Goal: Task Accomplishment & Management: Complete application form

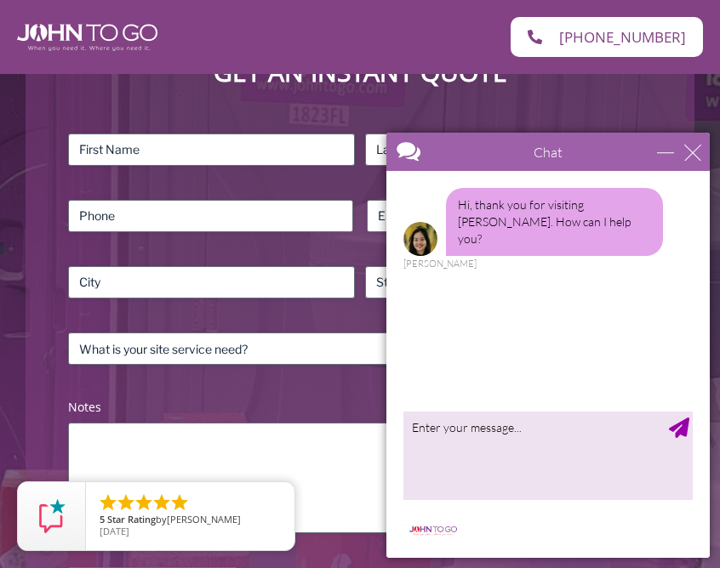
scroll to position [368, 0]
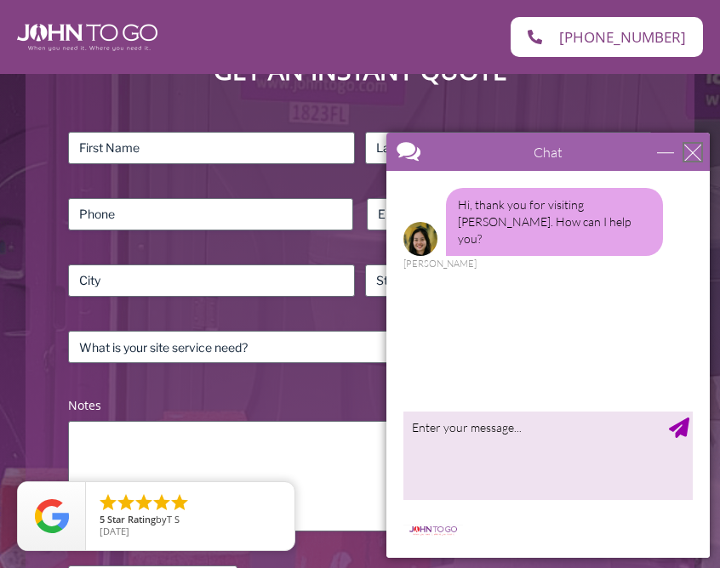
click at [691, 148] on div "close" at bounding box center [692, 152] width 17 height 17
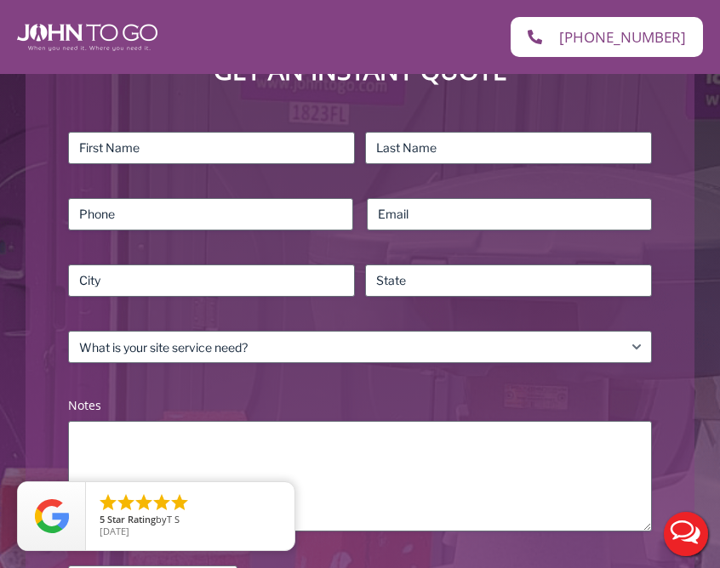
scroll to position [0, 0]
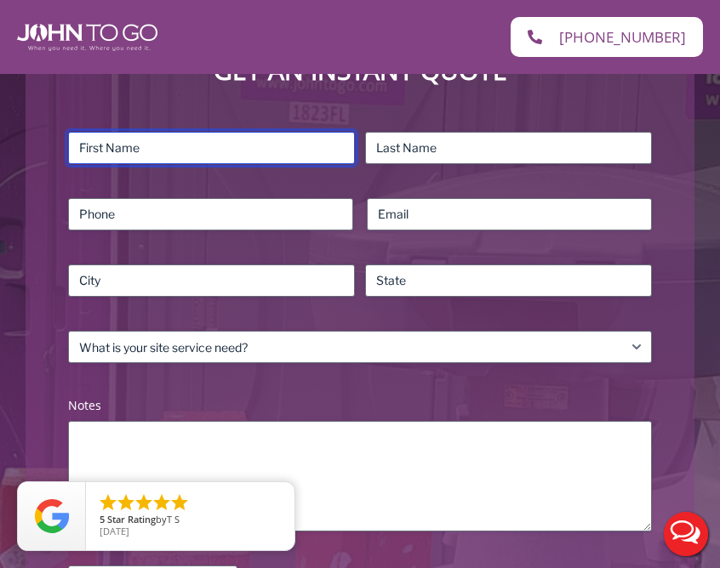
click at [284, 145] on input "First" at bounding box center [211, 148] width 287 height 32
type input "[PERSON_NAME]"
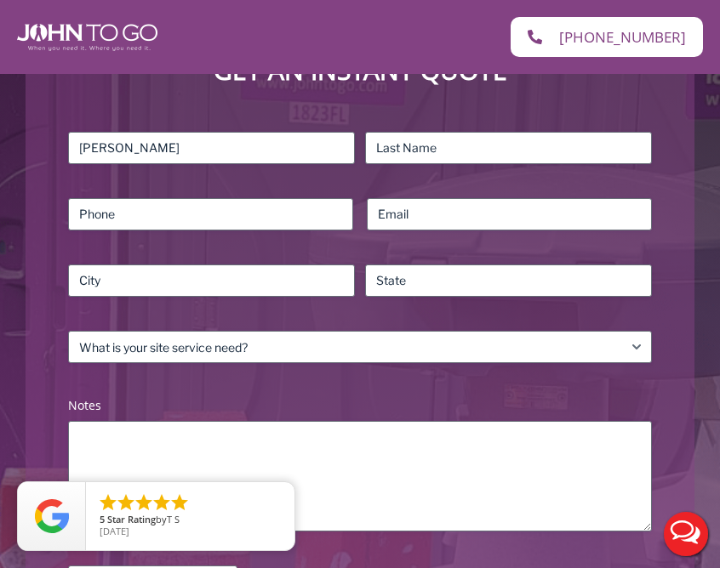
type input "Mathason"
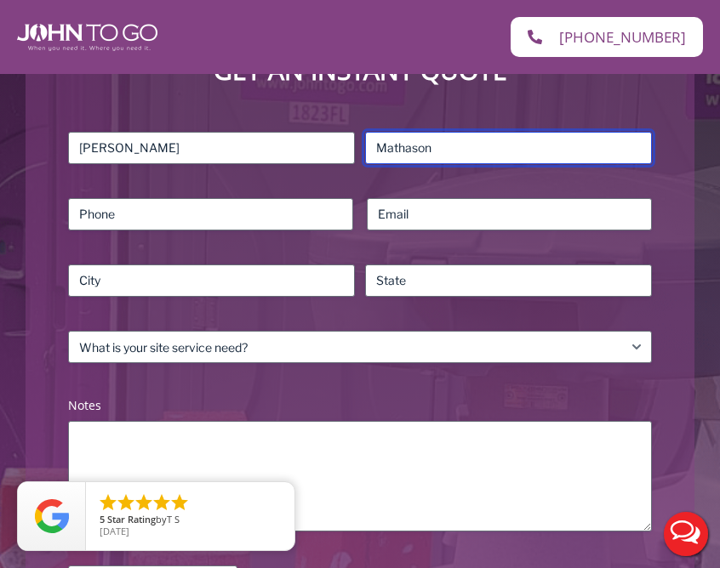
type input "7862719605"
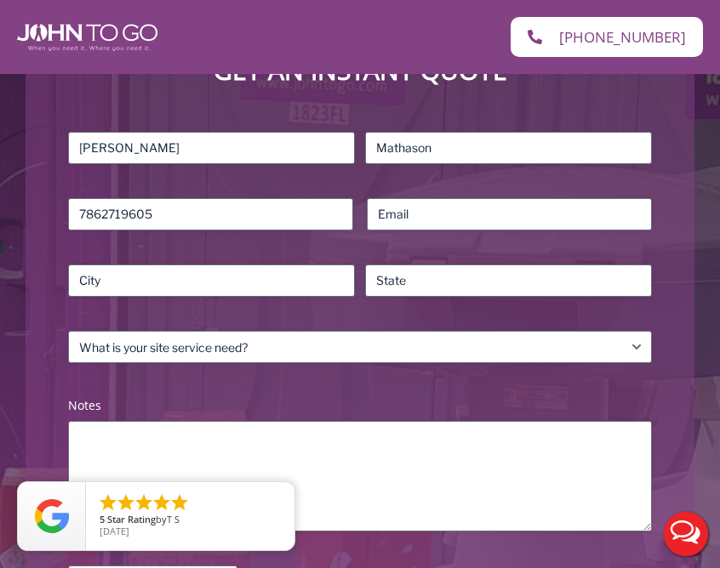
type input "[EMAIL_ADDRESS][DOMAIN_NAME]"
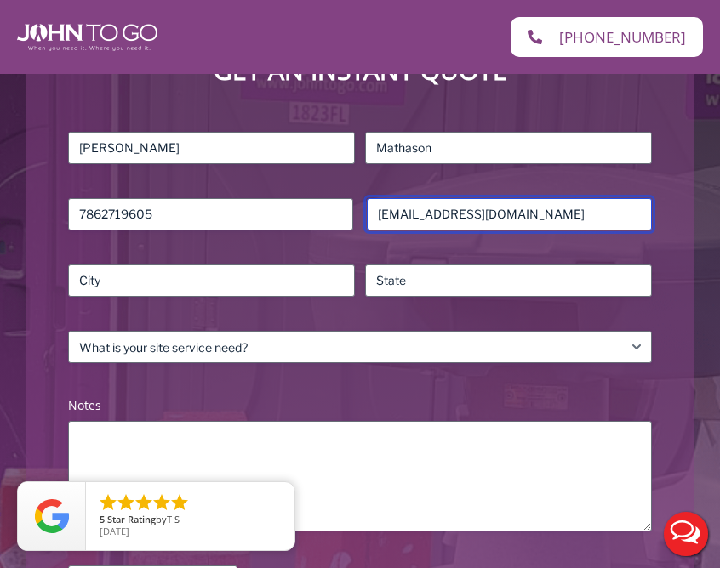
type input "[GEOGRAPHIC_DATA]"
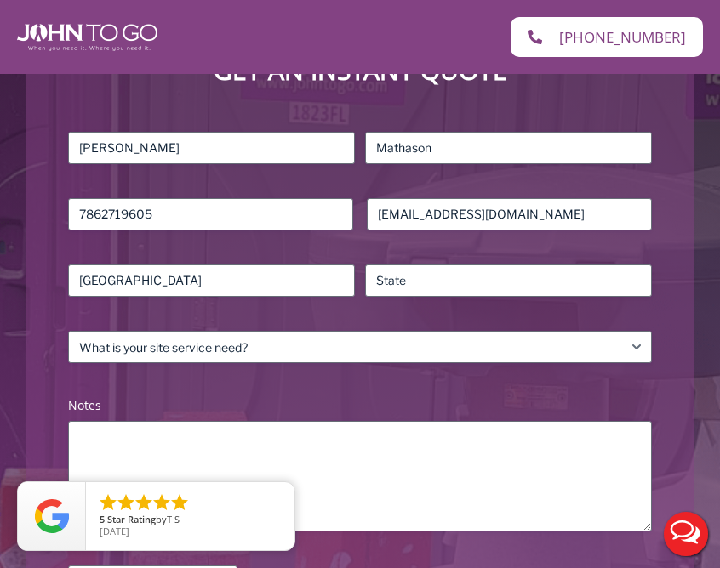
type input "FL"
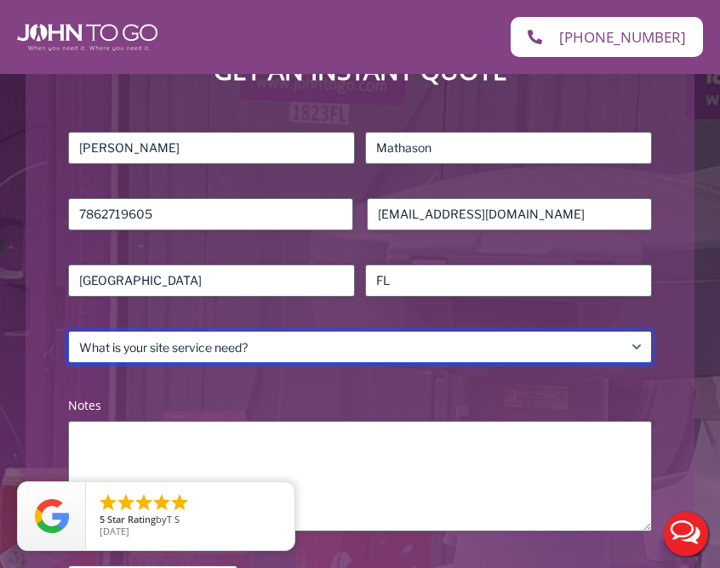
click at [232, 345] on select "What is your site service need? Consumer Construction – Commercial Construction…" at bounding box center [360, 347] width 584 height 32
select select "Event"
click at [68, 331] on select "What is your site service need? Consumer Construction – Commercial Construction…" at bounding box center [360, 347] width 584 height 32
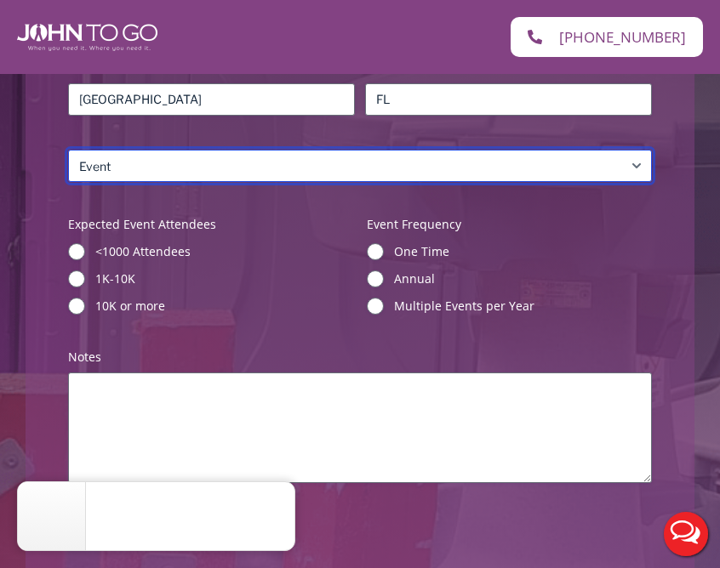
scroll to position [550, 0]
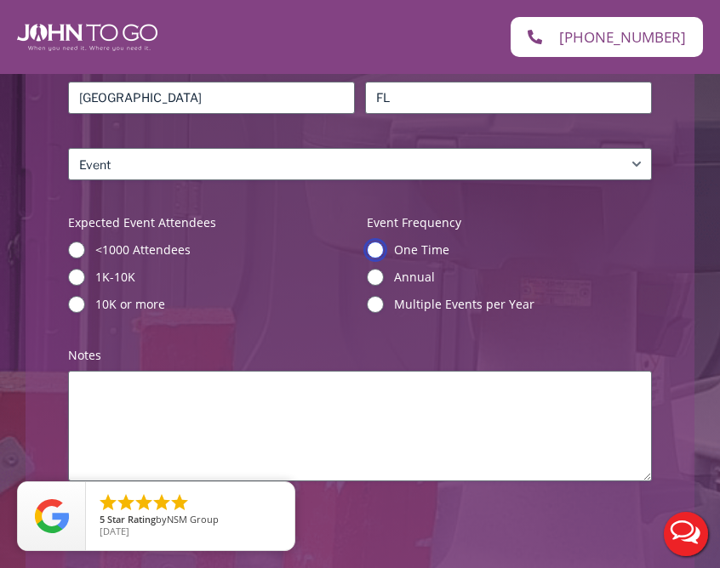
click at [378, 247] on input "One Time" at bounding box center [375, 250] width 17 height 17
radio input "true"
click at [74, 250] on input "<1000 Attendees" at bounding box center [76, 250] width 17 height 17
radio input "true"
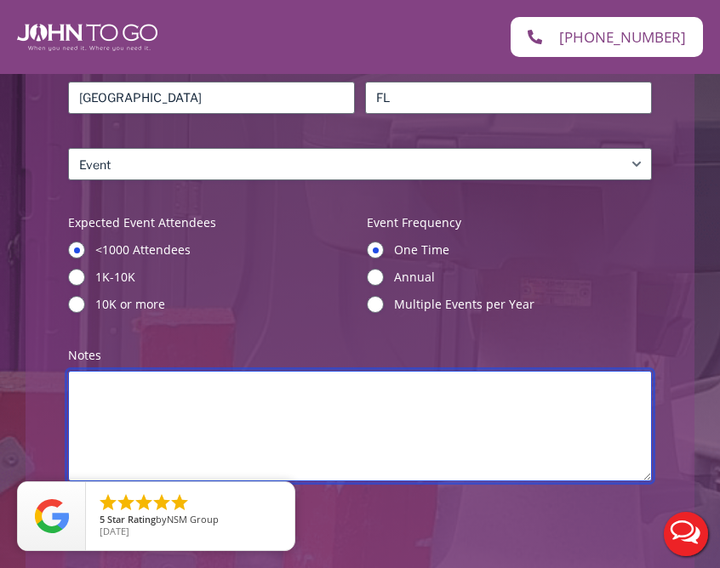
click at [108, 404] on textarea "Notes (Required)" at bounding box center [360, 426] width 584 height 111
type textarea "J"
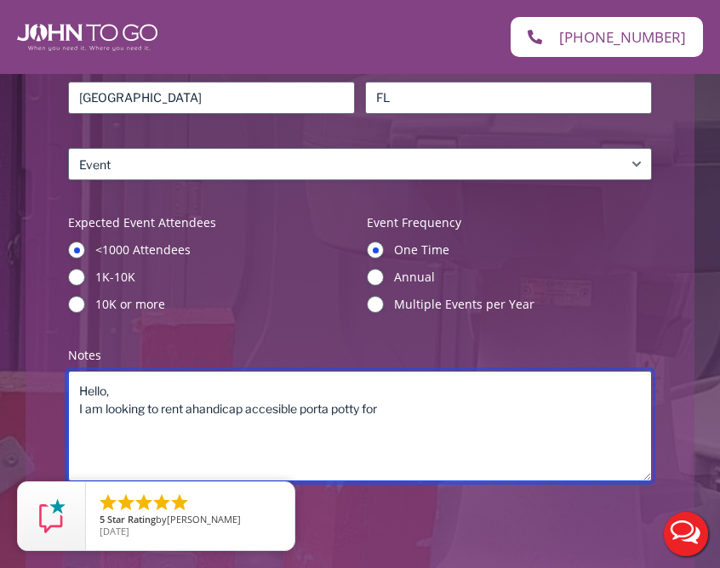
click at [193, 409] on textarea "Hello, I am looking to rent ahandicap accesible porta potty for" at bounding box center [360, 426] width 584 height 111
click at [401, 416] on textarea "Hello, I am looking to rent a handicap accesible porta potty for" at bounding box center [360, 426] width 584 height 111
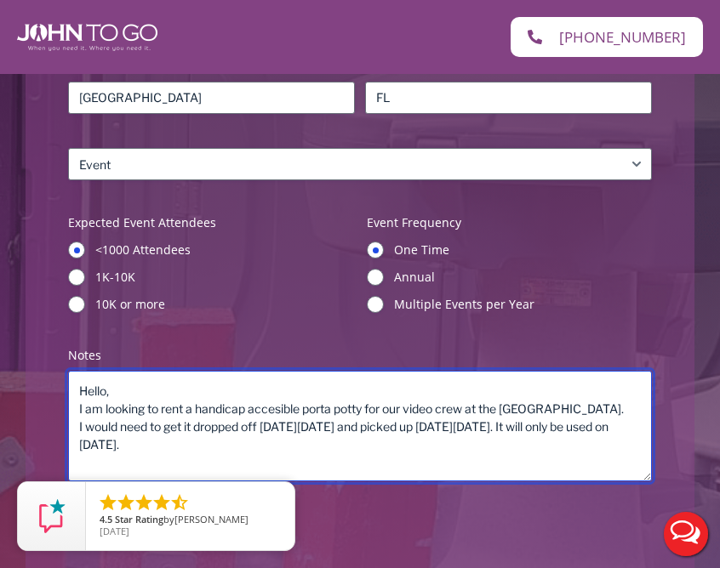
click at [381, 429] on textarea "Hello, I am looking to rent a handicap accesible porta potty for our video crew…" at bounding box center [360, 426] width 584 height 111
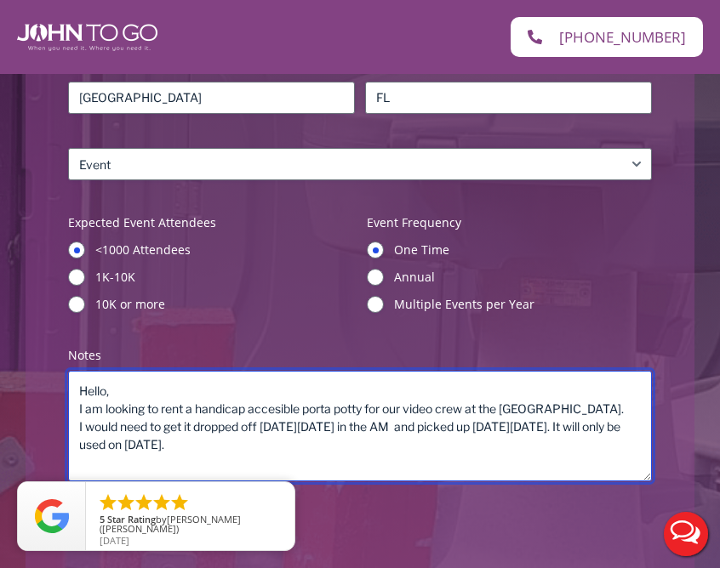
click at [462, 443] on textarea "Hello, I am looking to rent a handicap accesible porta potty for our video crew…" at bounding box center [360, 426] width 584 height 111
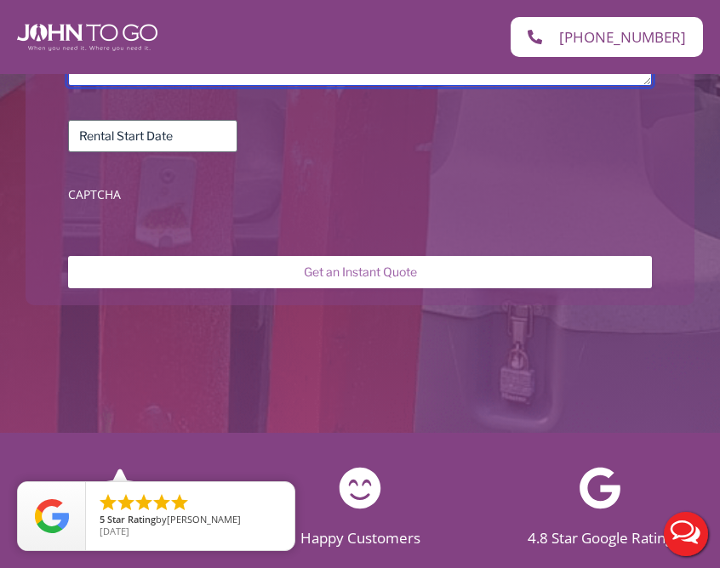
scroll to position [949, 0]
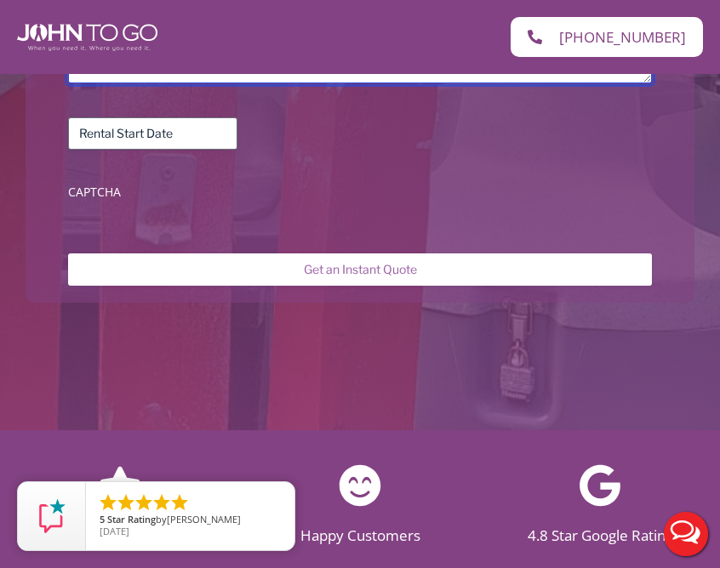
type textarea "Hello, I am looking to rent a handicap accesible porta potty for our video crew…"
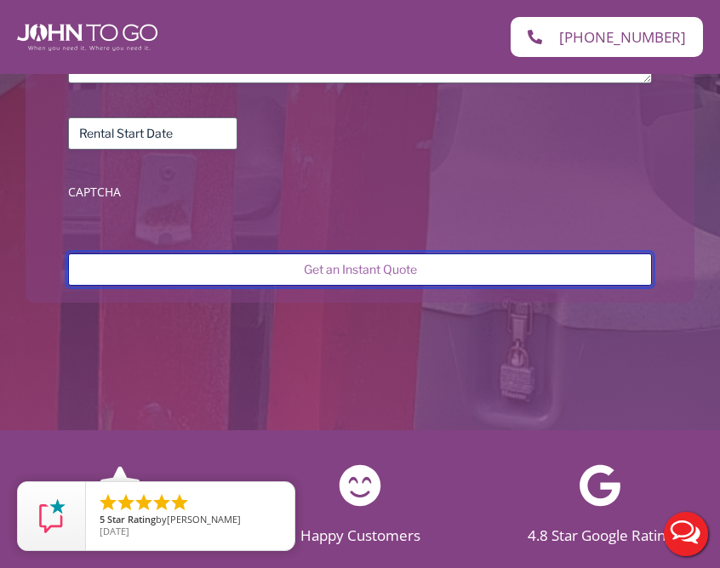
click at [208, 265] on input "Get an Instant Quote" at bounding box center [360, 270] width 584 height 32
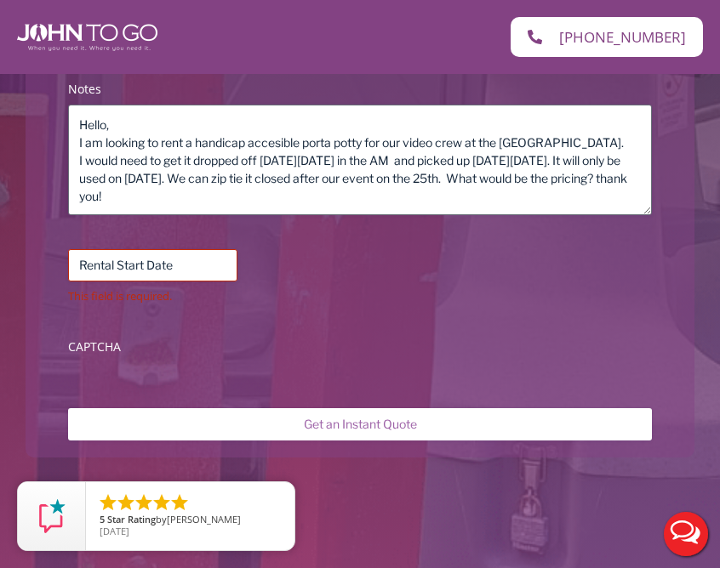
scroll to position [898, 0]
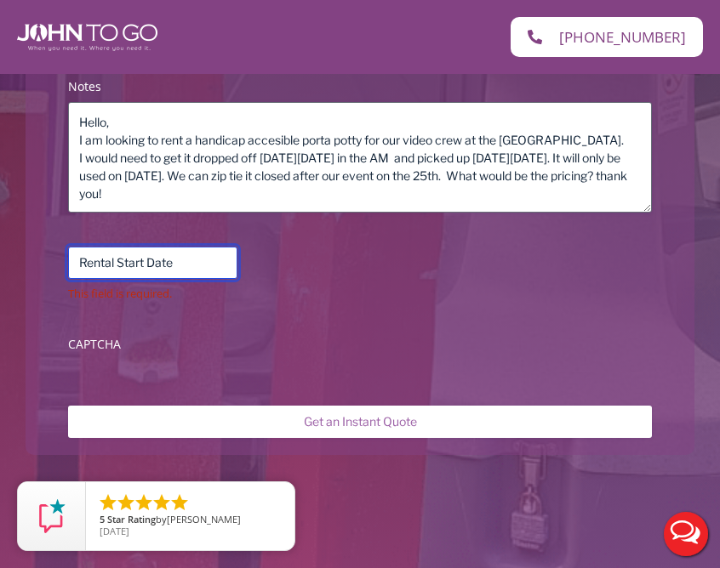
click at [202, 265] on input "Rental Start Date (Required)" at bounding box center [152, 263] width 169 height 32
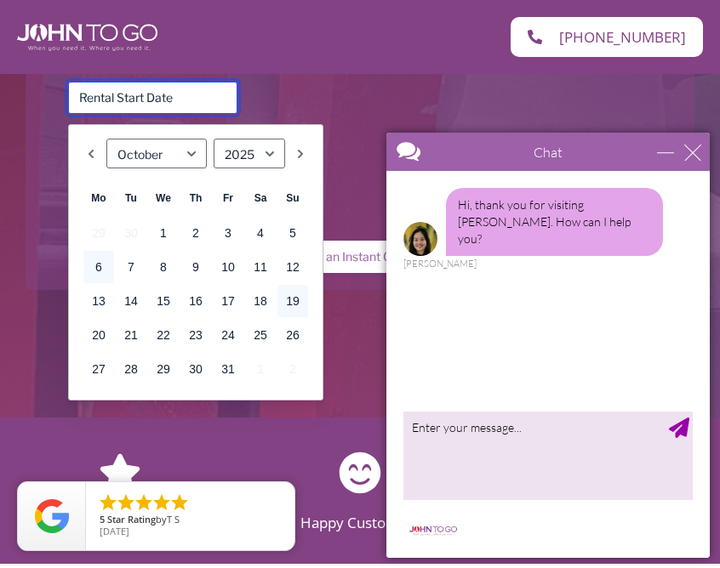
scroll to position [1069, 0]
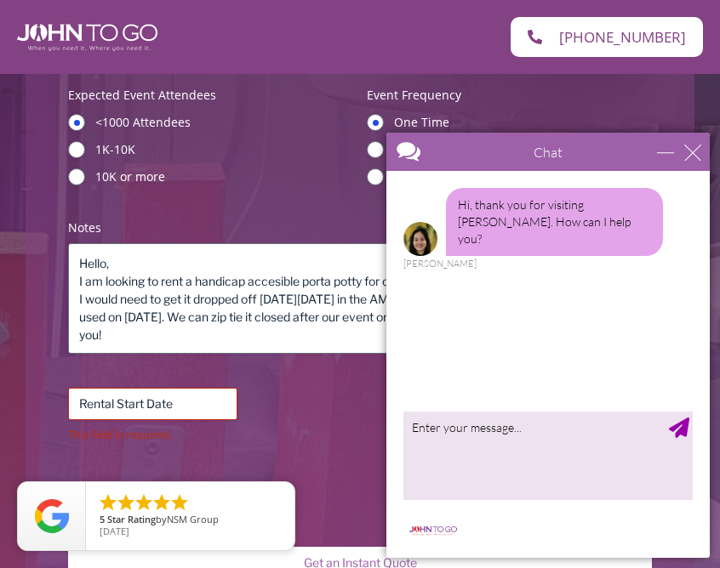
scroll to position [1, 0]
click at [694, 151] on div "close" at bounding box center [692, 152] width 17 height 17
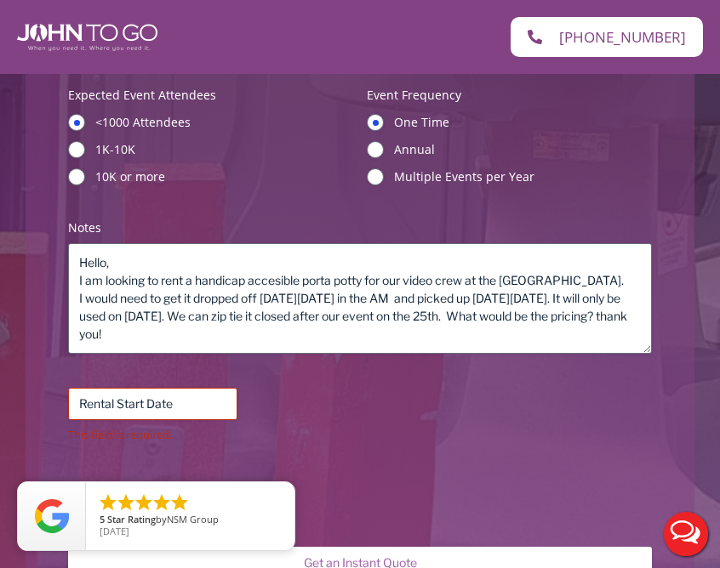
scroll to position [0, 0]
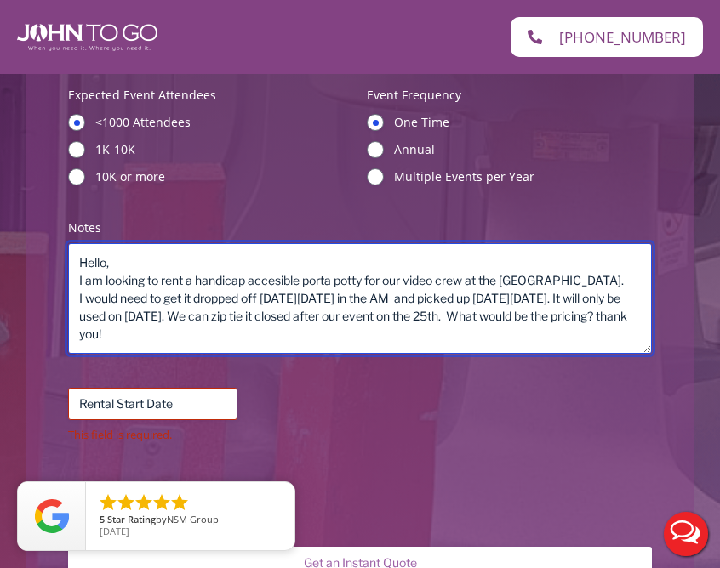
click at [379, 294] on textarea "Hello, I am looking to rent a handicap accesible porta potty for our video crew…" at bounding box center [360, 298] width 584 height 111
click at [522, 316] on textarea "Hello, I am looking to rent a handicap accesible porta potty for our video crew…" at bounding box center [360, 298] width 584 height 111
type textarea "Hello, I am looking to rent a handicap accesible porta potty for our video crew…"
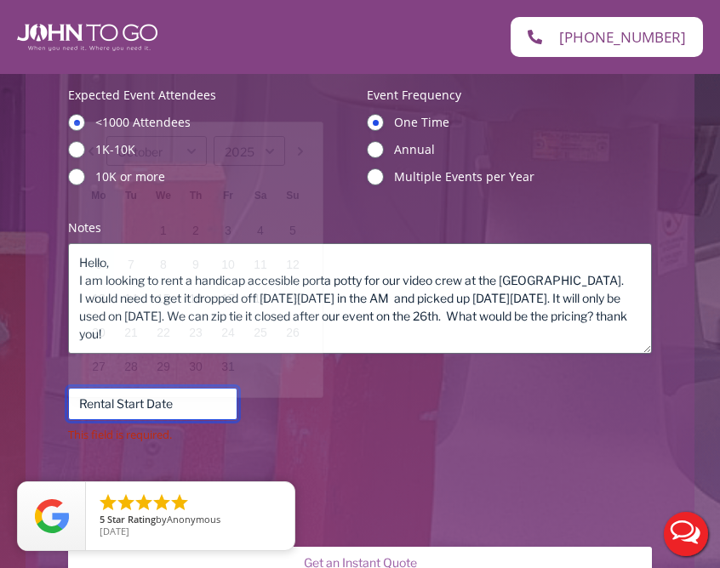
click at [220, 402] on input "Rental Start Date (Required)" at bounding box center [152, 404] width 169 height 32
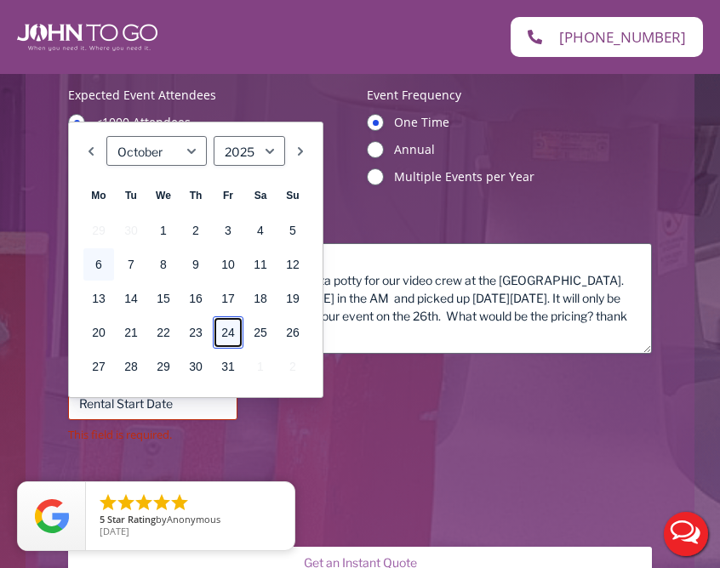
click at [218, 329] on link "24" at bounding box center [228, 332] width 31 height 32
type input "10/24/2025"
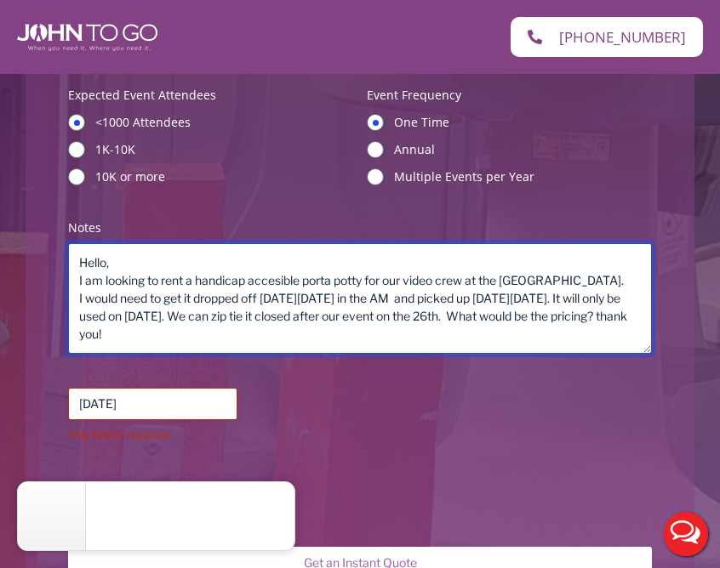
click at [522, 317] on textarea "Hello, I am looking to rent a handicap accesible porta potty for our video crew…" at bounding box center [360, 298] width 584 height 111
click at [251, 316] on textarea "Hello, I am looking to rent a handicap accesible porta potty for our video crew…" at bounding box center [360, 298] width 584 height 111
click at [92, 316] on textarea "Hello, I am looking to rent a handicap accesible porta potty for our video crew…" at bounding box center [360, 298] width 584 height 111
type textarea "Hello, I am looking to rent a handicap accesible porta potty for our video crew…"
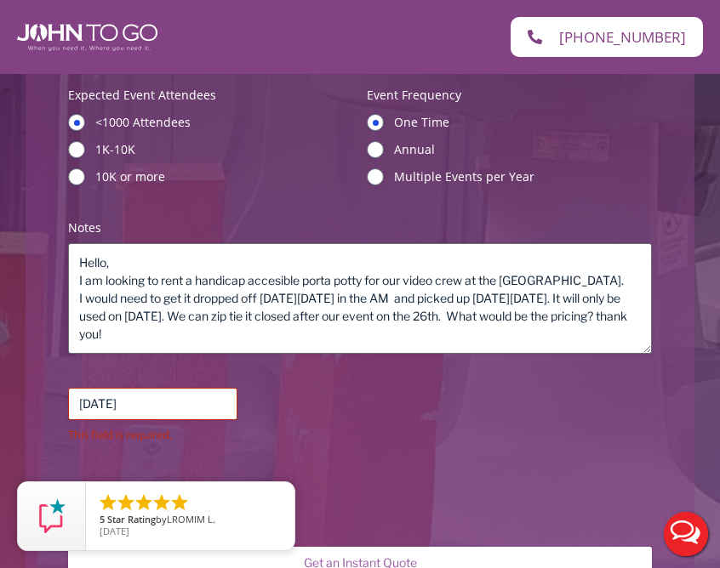
click at [304, 425] on div "Rental Start Date (Required) 10/24/2025 MM slash DD slash YYYY This field is re…" at bounding box center [360, 415] width 584 height 55
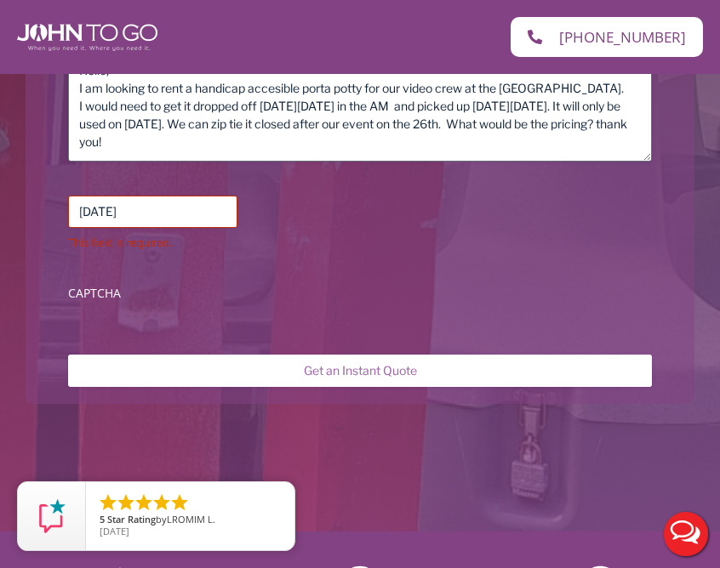
scroll to position [955, 0]
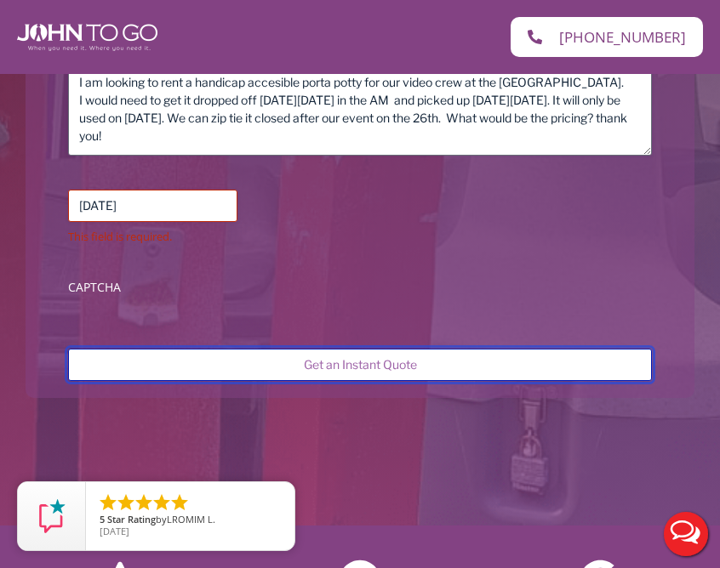
click at [480, 366] on input "Get an Instant Quote" at bounding box center [360, 365] width 584 height 32
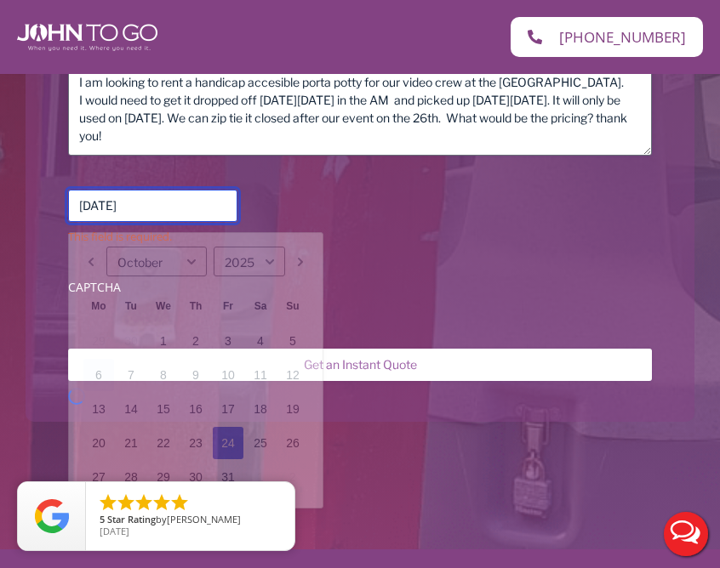
click at [175, 214] on input "10/24/2025" at bounding box center [152, 206] width 169 height 32
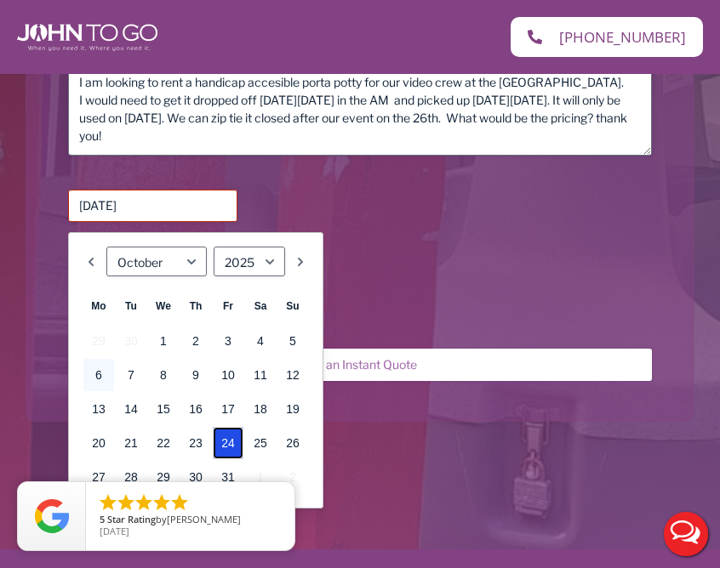
click at [227, 440] on link "24" at bounding box center [228, 443] width 31 height 32
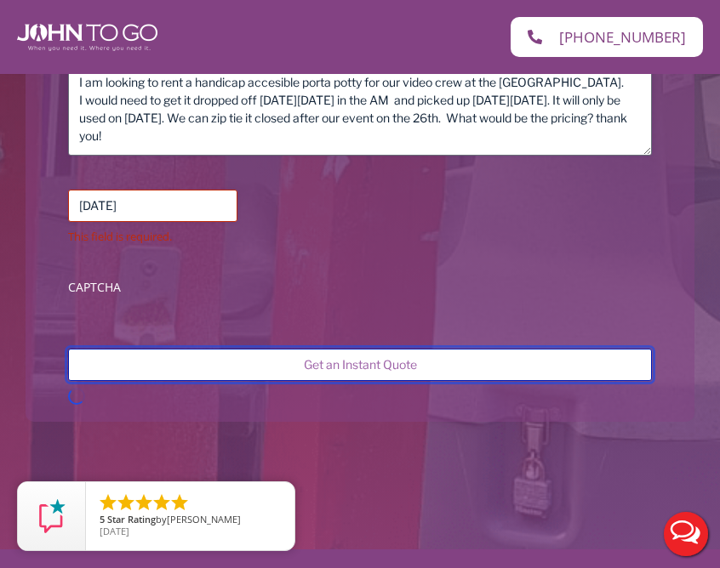
click at [263, 362] on input "Get an Instant Quote" at bounding box center [360, 365] width 584 height 32
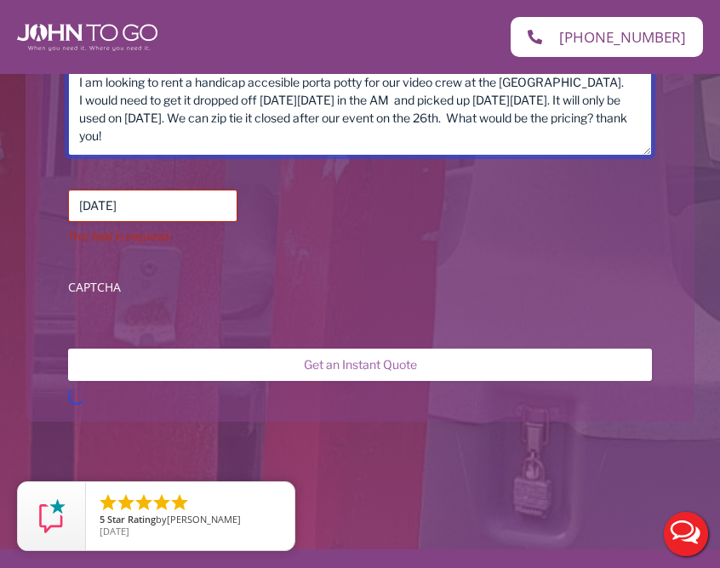
scroll to position [0, 0]
